Goal: Ask a question

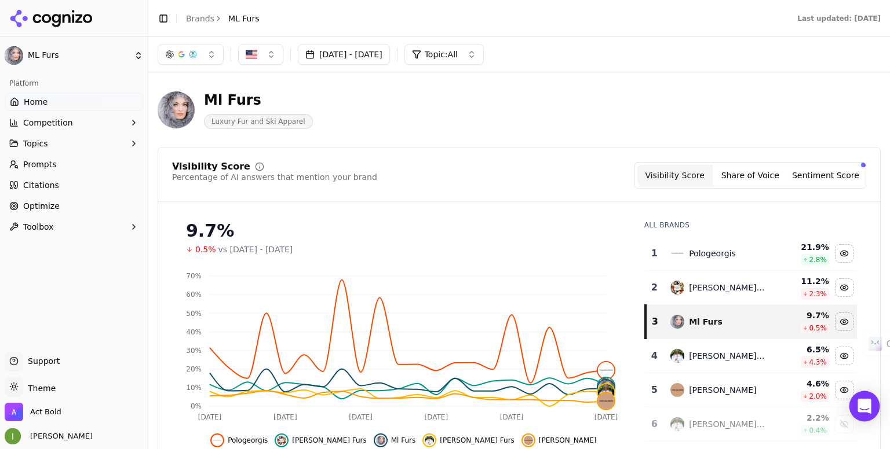
click at [862, 401] on icon "Open Intercom Messenger" at bounding box center [863, 406] width 13 height 15
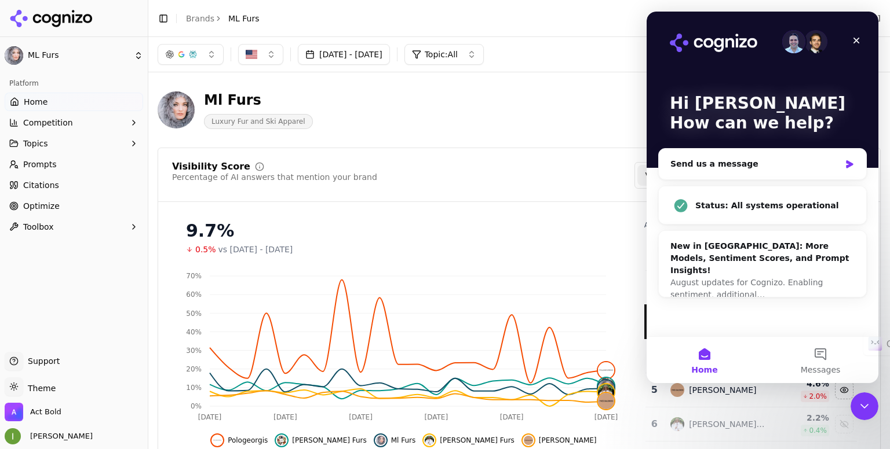
click at [569, 129] on div "Ml Furs Luxury Fur and Ski Apparel" at bounding box center [417, 110] width 519 height 38
click at [861, 42] on div "Close" at bounding box center [856, 40] width 21 height 21
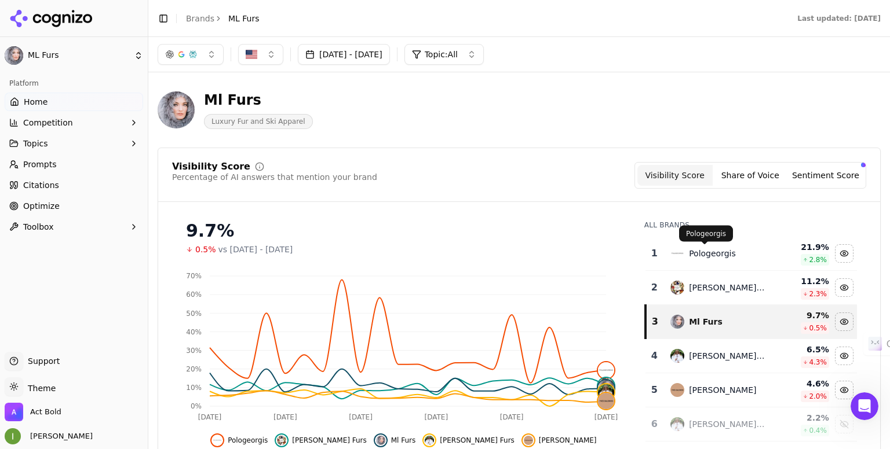
click at [704, 255] on div "Pologeorgis" at bounding box center [712, 254] width 47 height 12
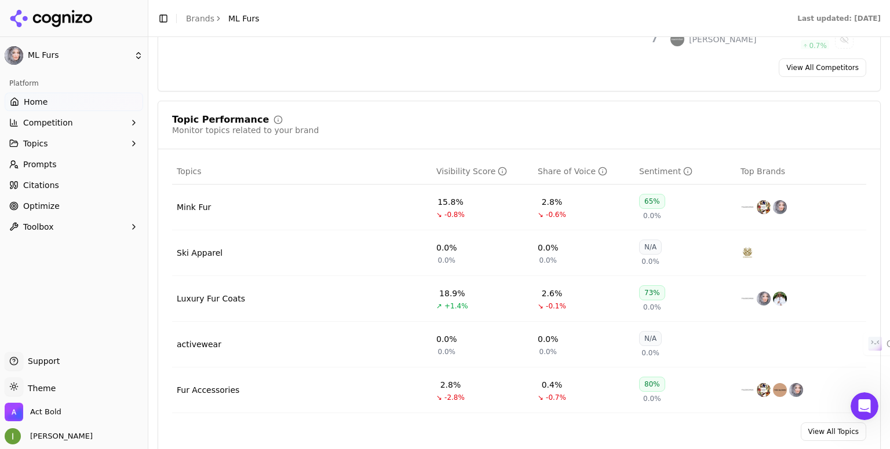
scroll to position [463, 0]
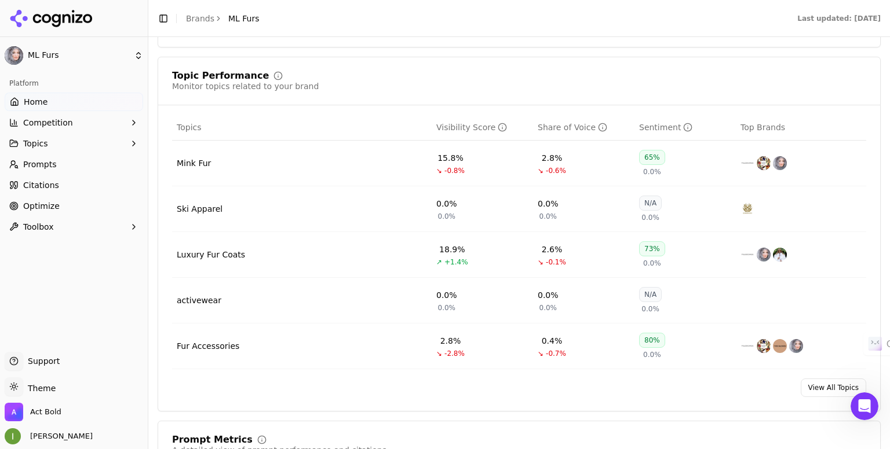
click at [199, 166] on div "Mink Fur" at bounding box center [194, 164] width 34 height 12
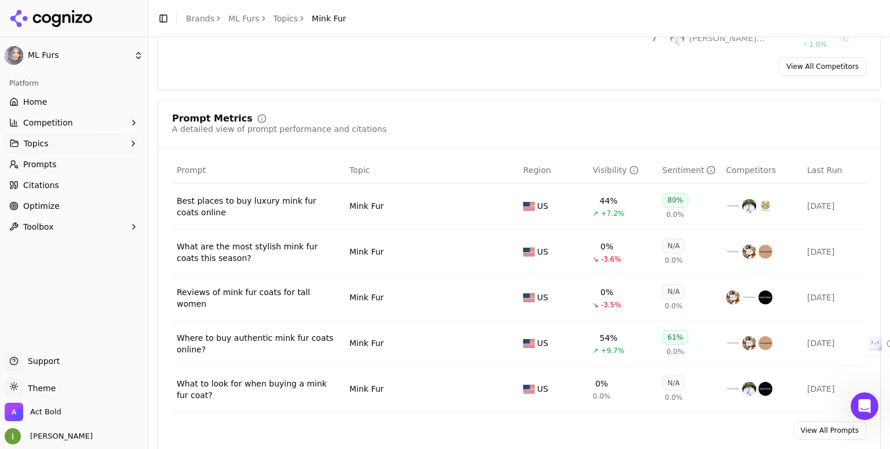
scroll to position [405, 0]
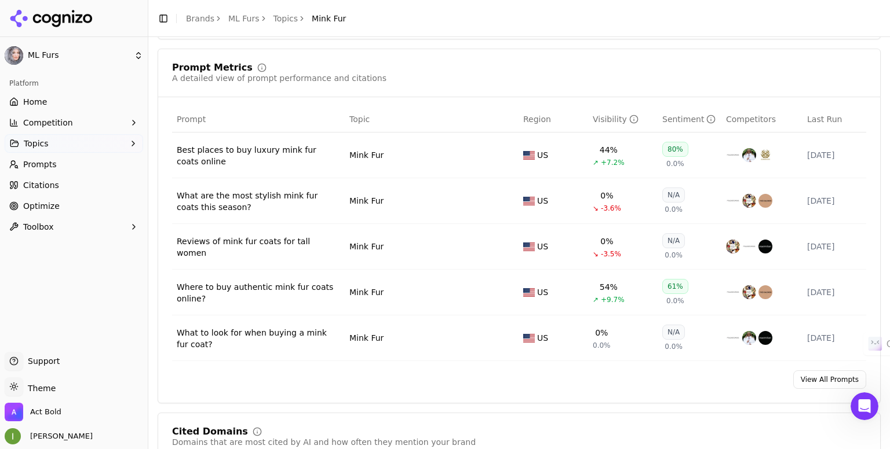
click at [834, 378] on link "View All Prompts" at bounding box center [829, 380] width 73 height 19
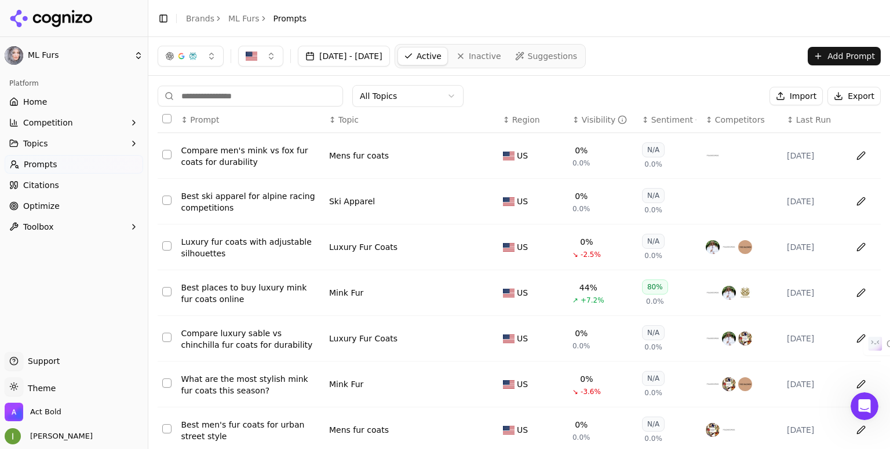
click at [584, 125] on th "↕ Visibility" at bounding box center [603, 120] width 70 height 26
click at [584, 125] on div "Visibility" at bounding box center [605, 120] width 46 height 12
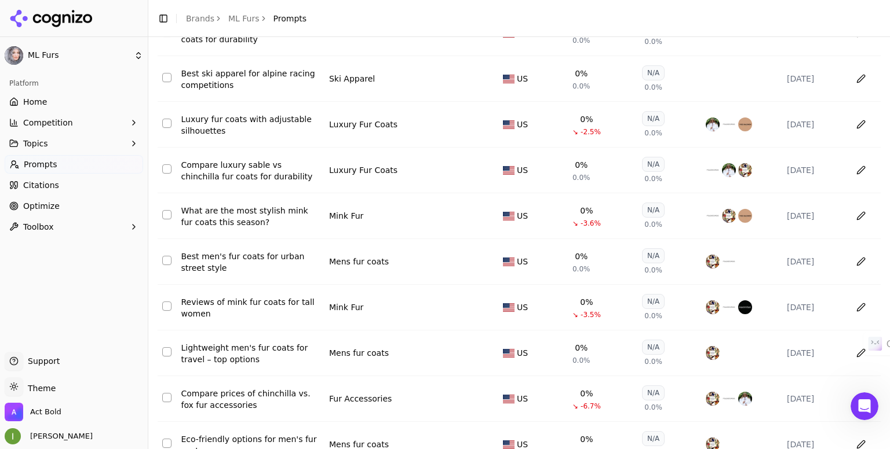
scroll to position [188, 0]
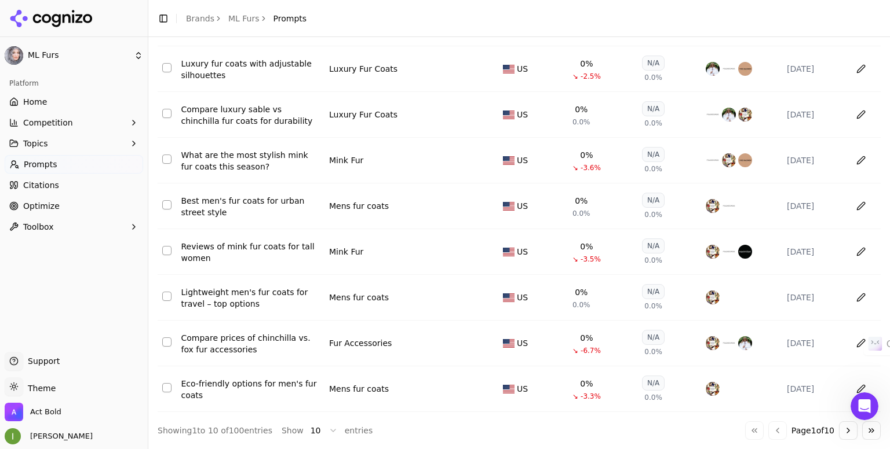
click at [839, 436] on button "Go to next page" at bounding box center [848, 431] width 19 height 19
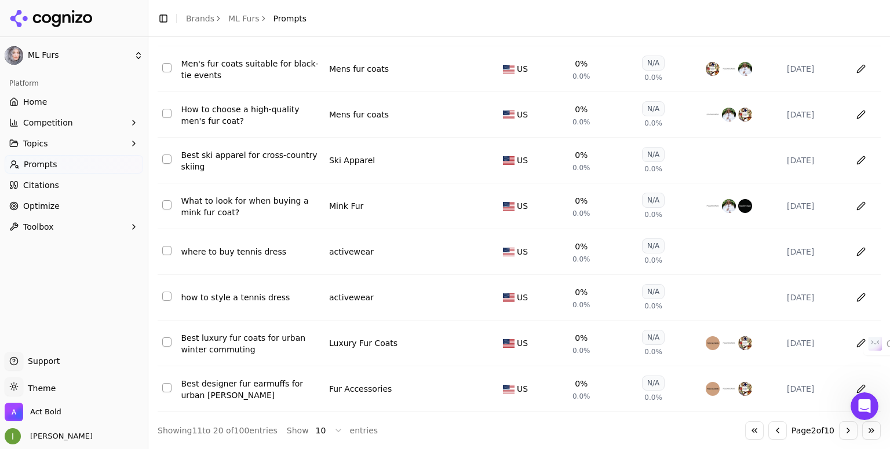
click at [839, 429] on button "Go to next page" at bounding box center [848, 431] width 19 height 19
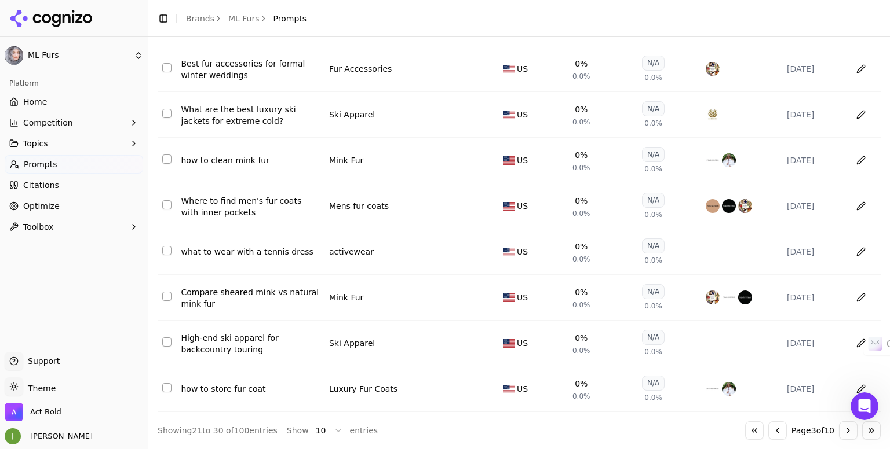
click at [839, 432] on button "Go to next page" at bounding box center [848, 431] width 19 height 19
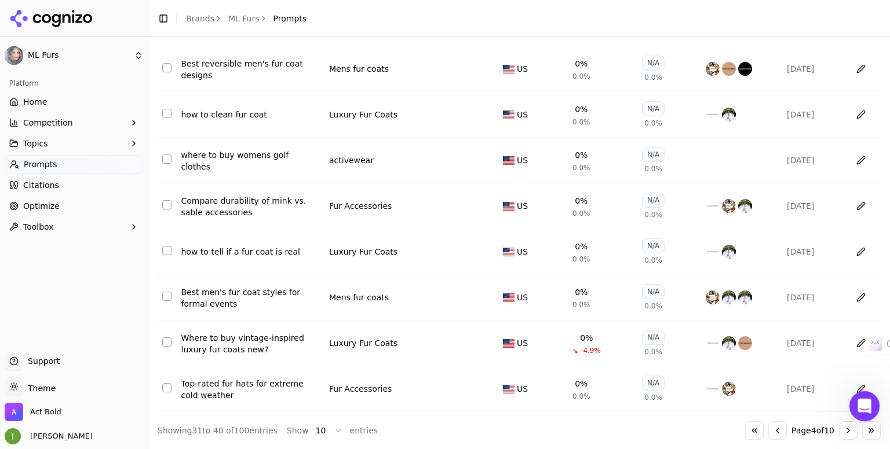
click at [861, 407] on icon "Open Intercom Messenger" at bounding box center [862, 404] width 8 height 9
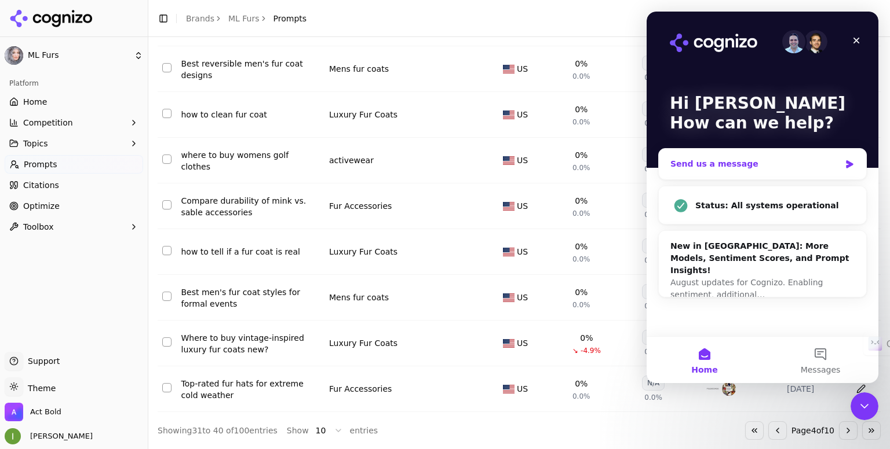
click at [779, 174] on div "Send us a message" at bounding box center [762, 164] width 207 height 31
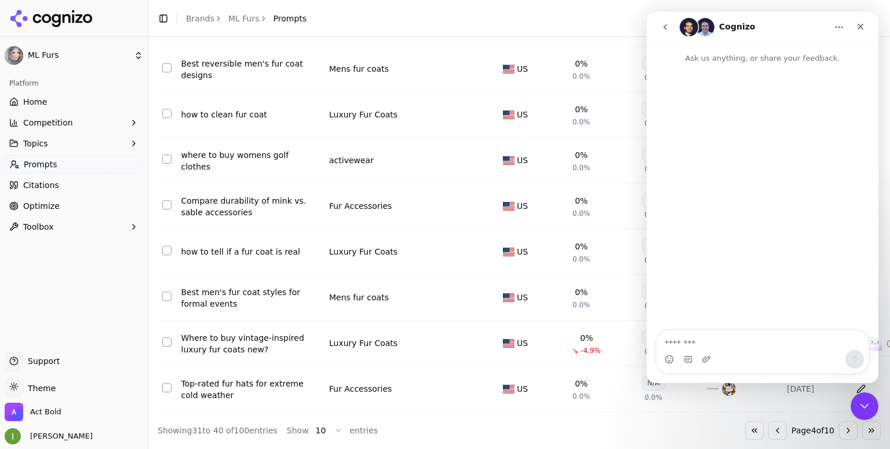
click at [727, 338] on textarea "Message…" at bounding box center [762, 341] width 212 height 20
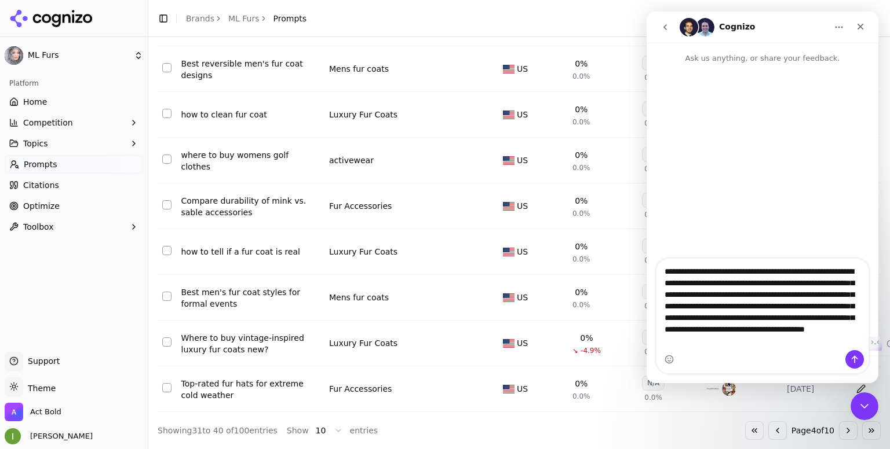
click at [717, 280] on textarea "**********" at bounding box center [762, 303] width 212 height 89
type textarea "**********"
